Goal: Find specific page/section: Find specific page/section

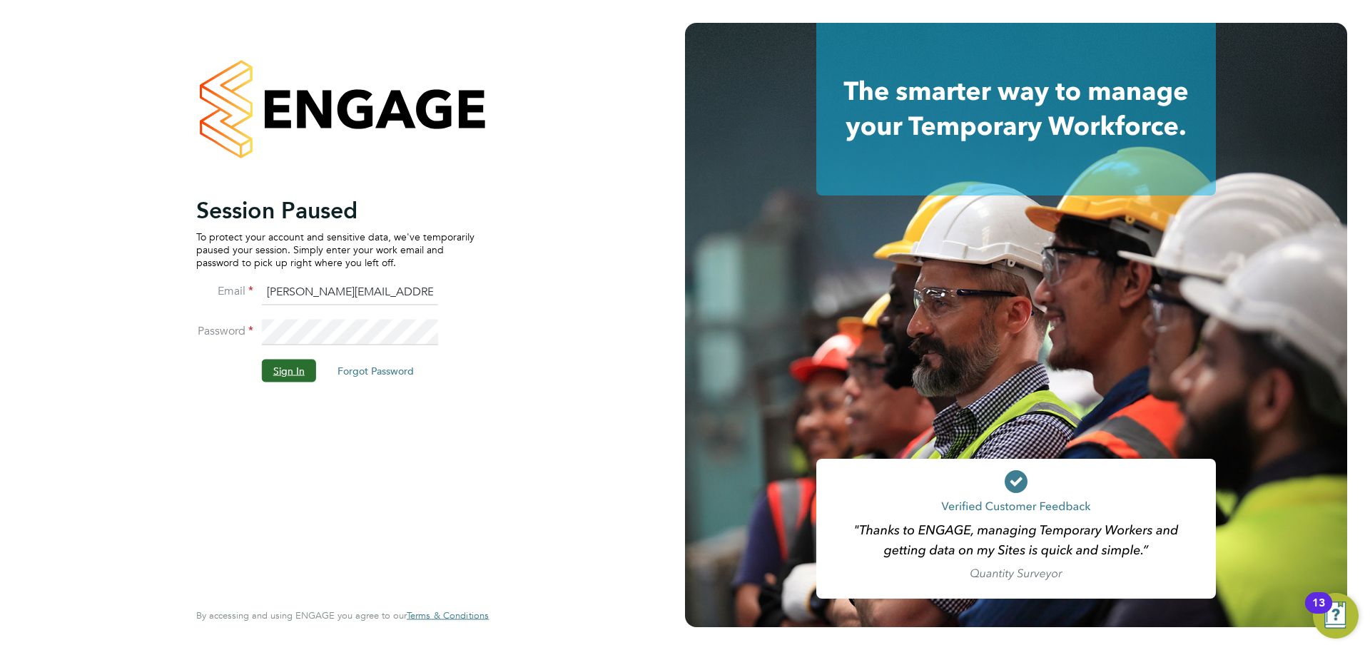
click at [293, 365] on button "Sign In" at bounding box center [289, 370] width 54 height 23
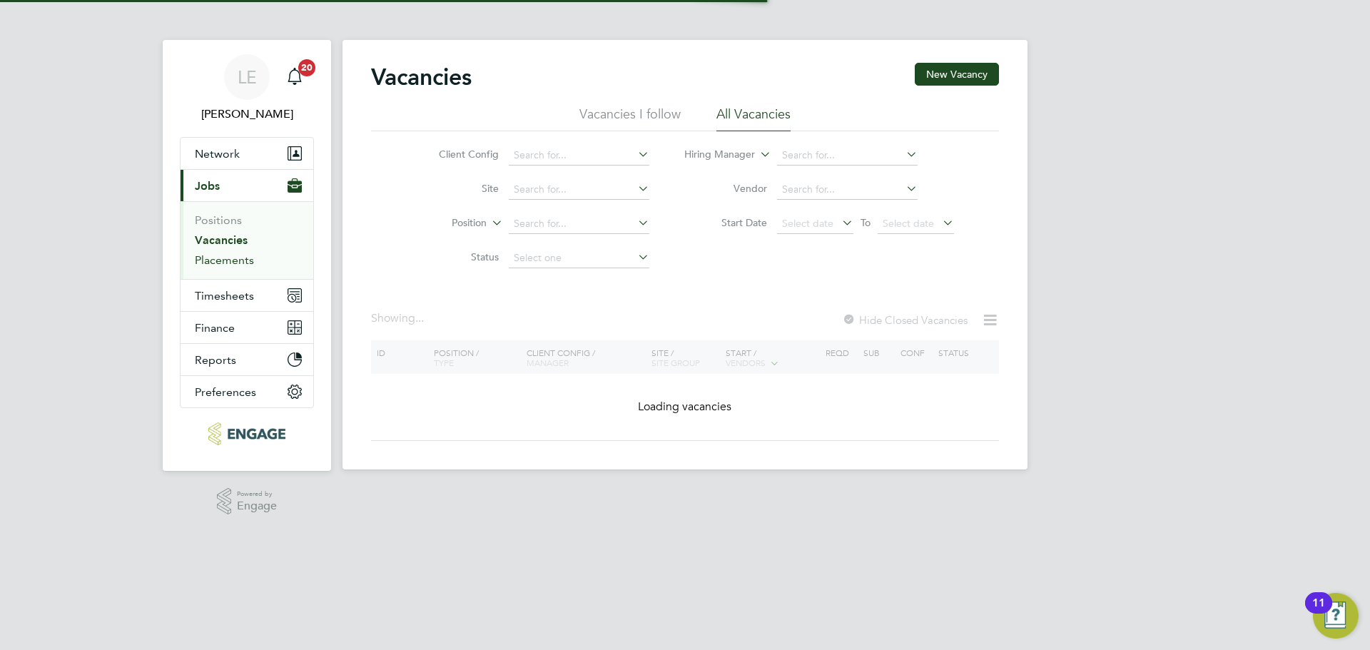
click at [248, 262] on link "Placements" at bounding box center [224, 260] width 59 height 14
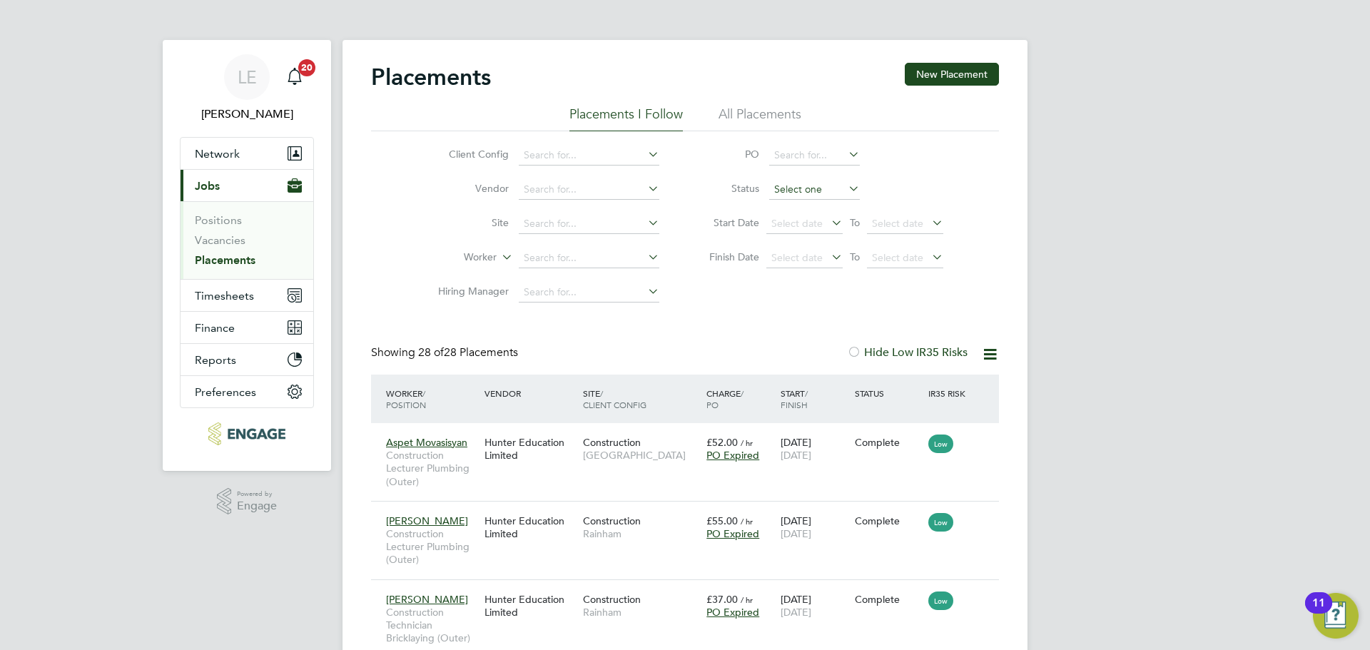
click at [803, 191] on input at bounding box center [814, 190] width 91 height 20
click at [803, 205] on li "Active" at bounding box center [815, 209] width 92 height 19
type input "Active"
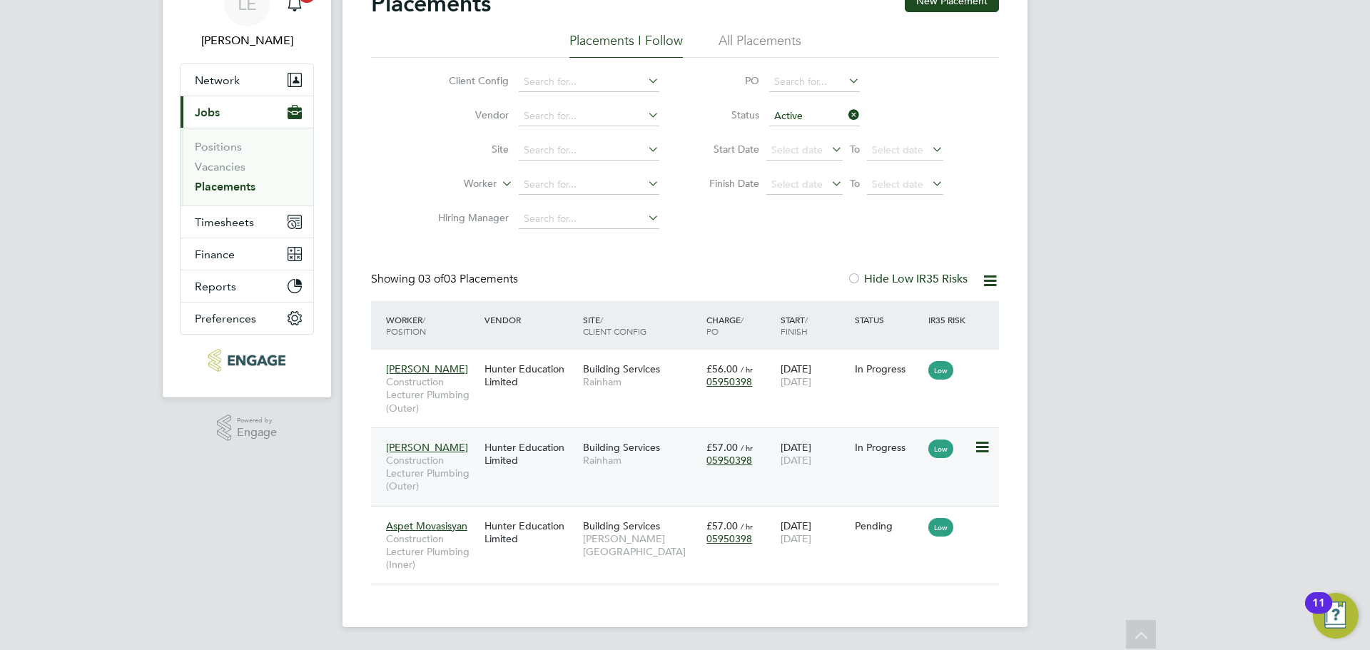
click at [564, 460] on div "Hunter Education Limited" at bounding box center [530, 454] width 98 height 40
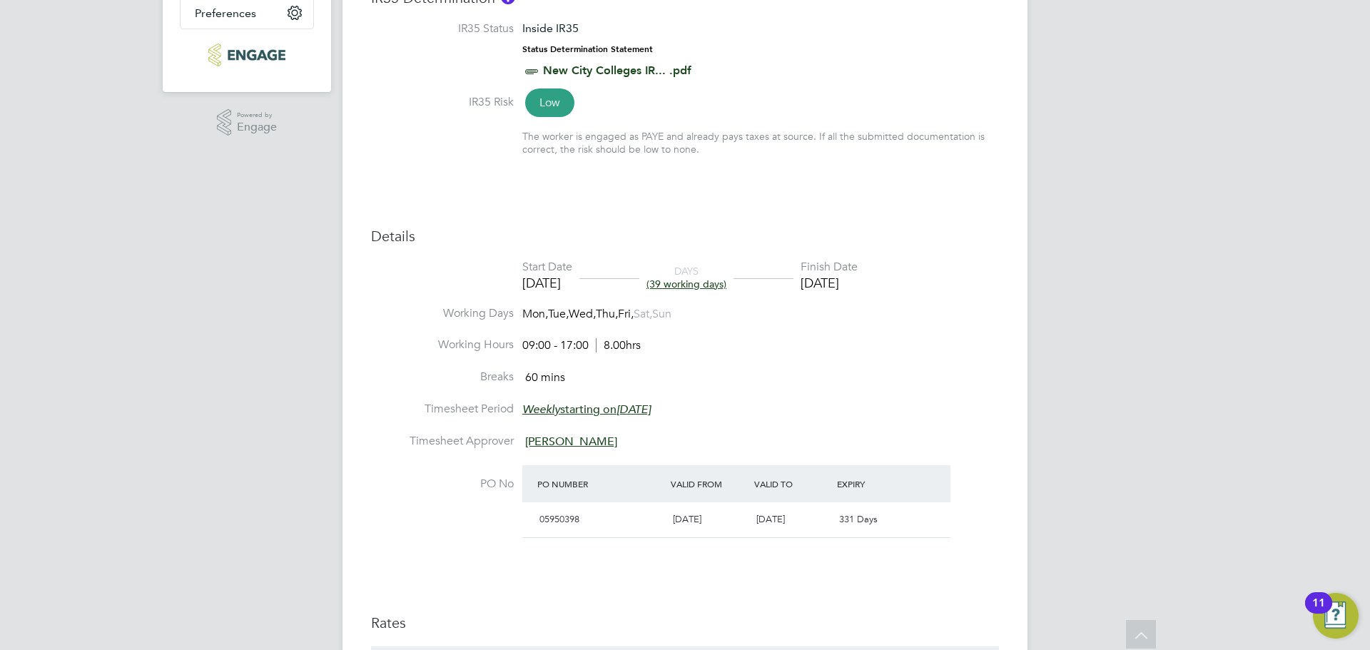
scroll to position [143, 0]
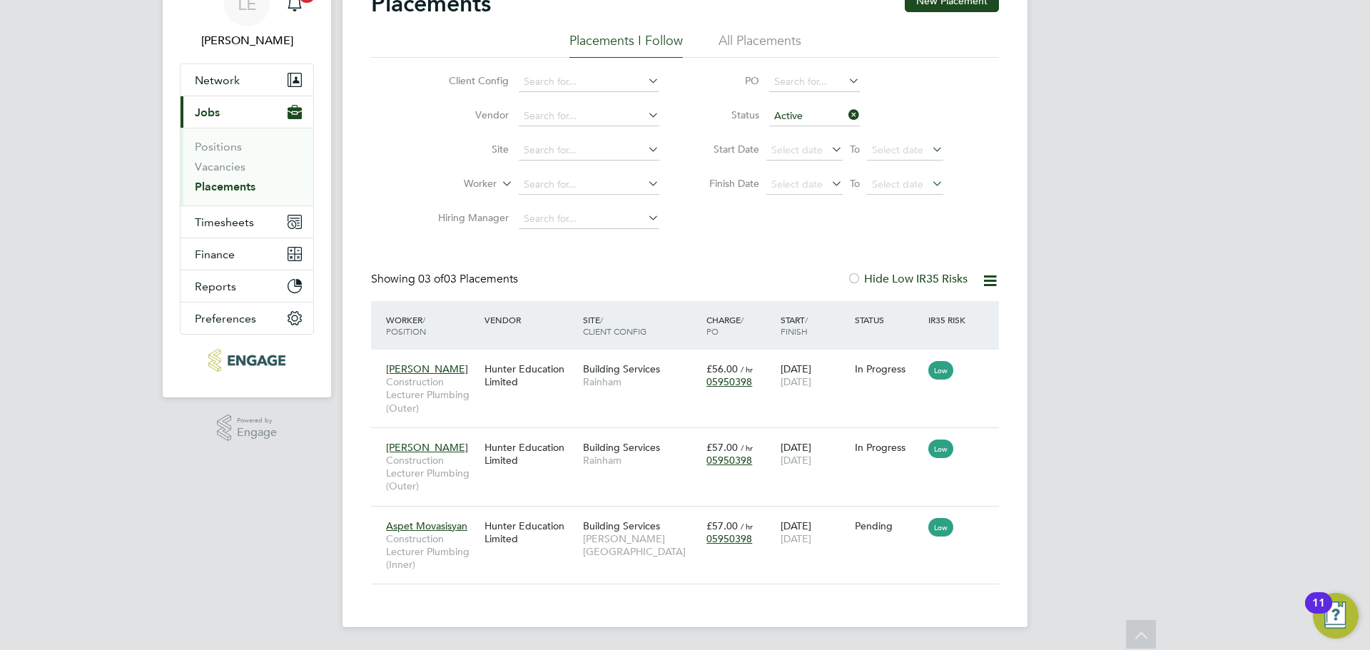
click at [245, 183] on link "Placements" at bounding box center [225, 187] width 61 height 14
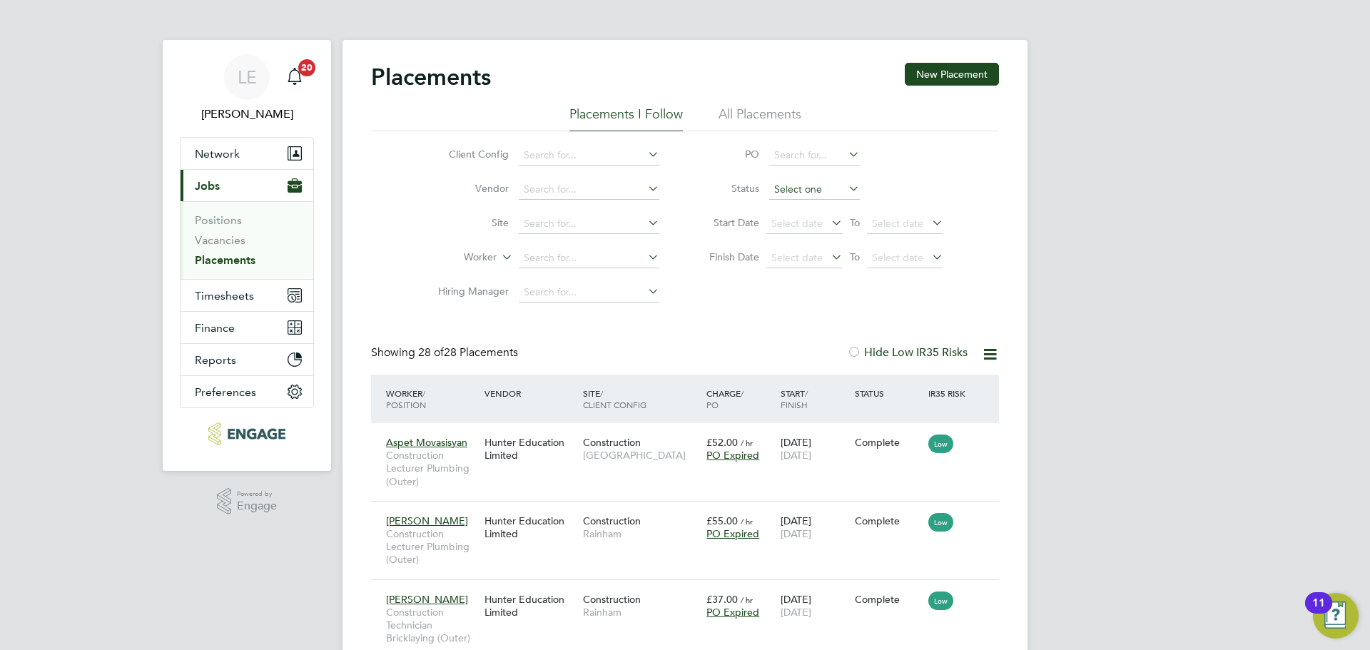
click at [802, 189] on input at bounding box center [814, 190] width 91 height 20
click at [802, 214] on li "Active" at bounding box center [815, 209] width 92 height 19
type input "Active"
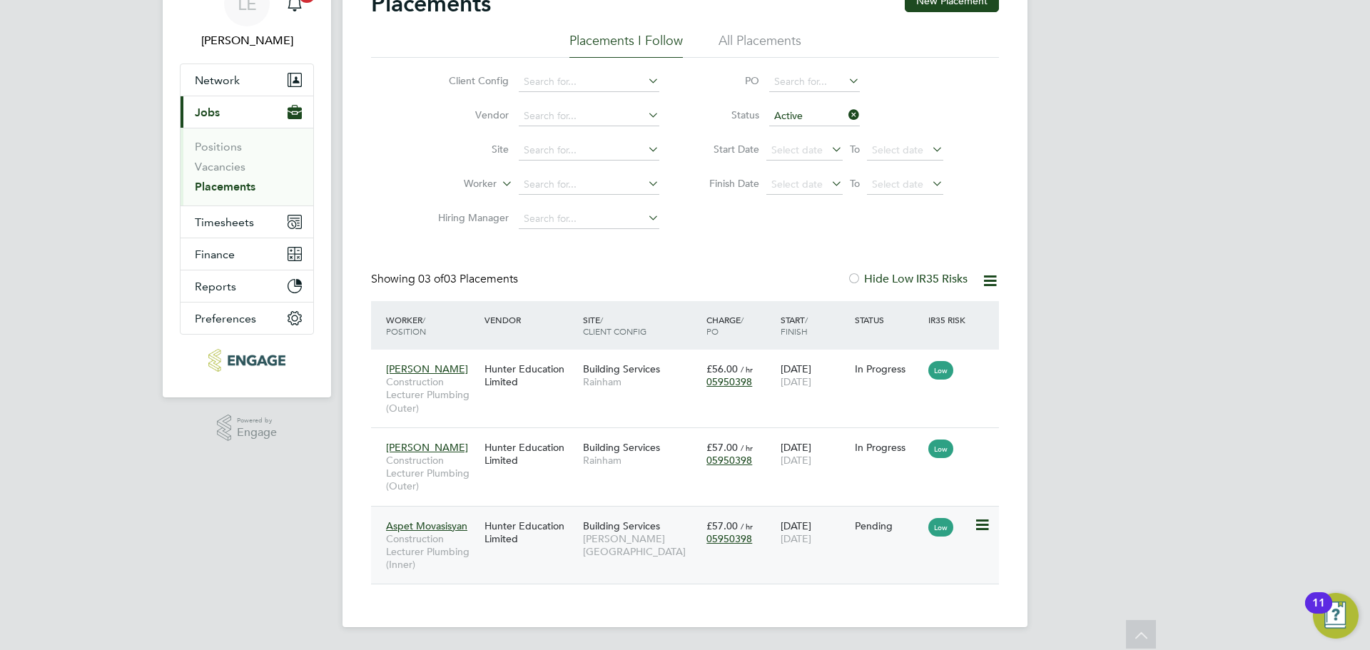
click at [667, 538] on span "[PERSON_NAME][GEOGRAPHIC_DATA]" at bounding box center [641, 545] width 116 height 26
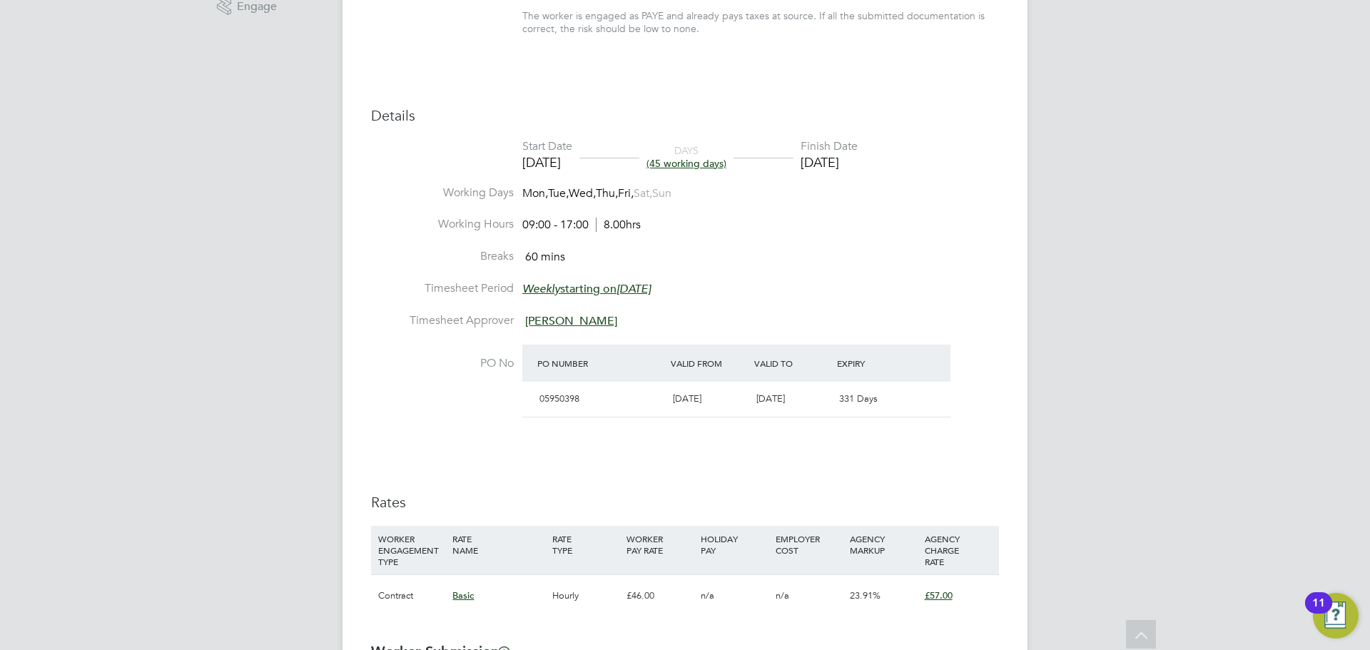
scroll to position [143, 0]
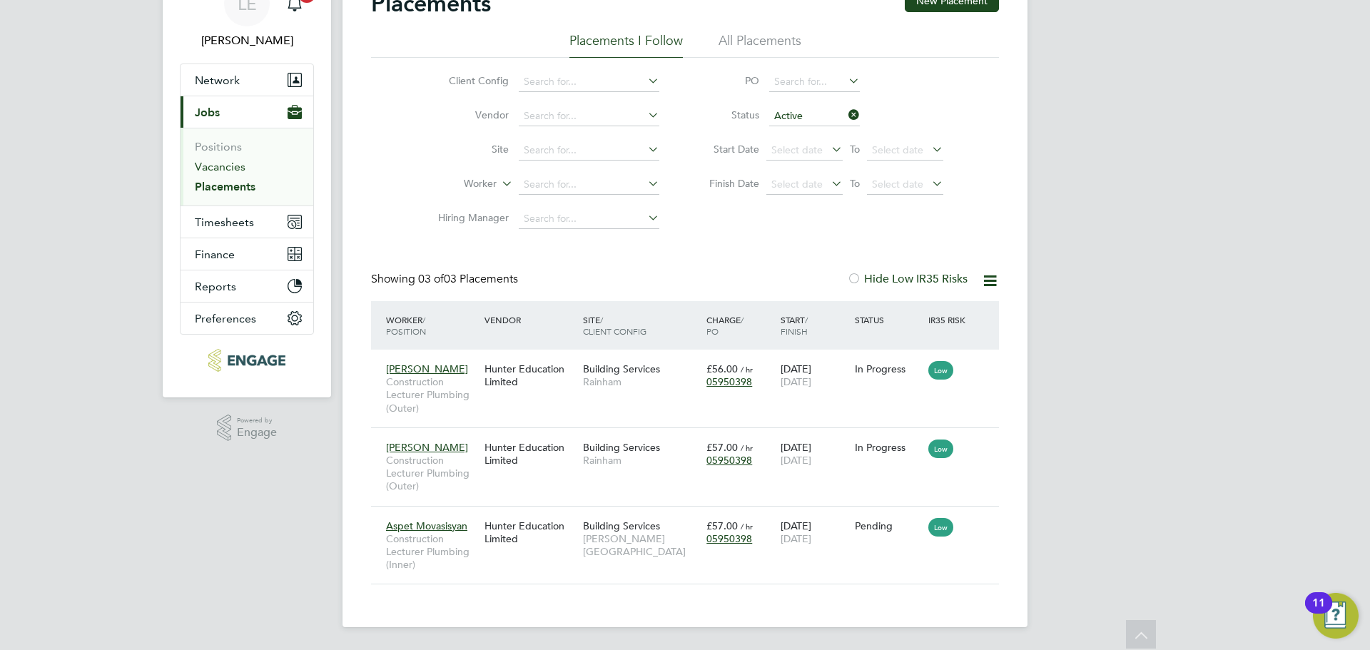
click at [231, 171] on link "Vacancies" at bounding box center [220, 167] width 51 height 14
